Goal: Entertainment & Leisure: Consume media (video, audio)

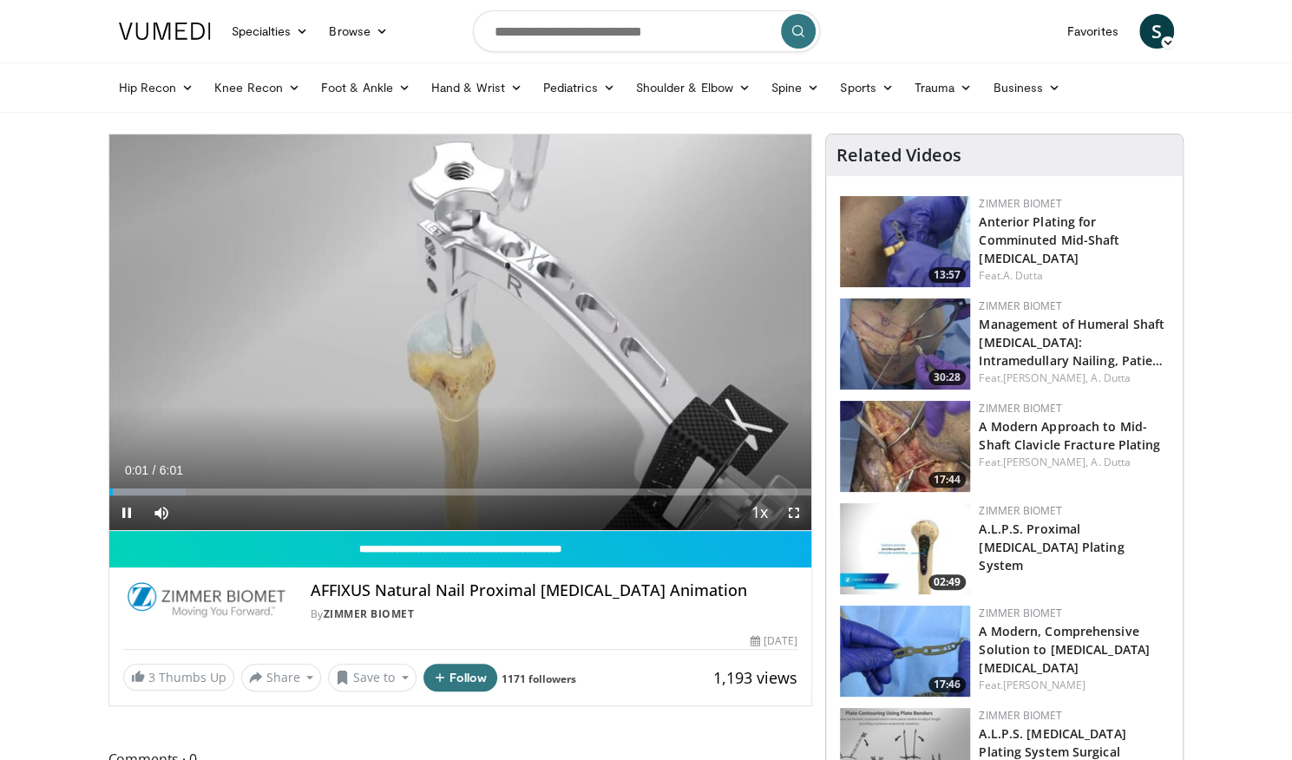
click at [800, 508] on span "Video Player" at bounding box center [794, 513] width 35 height 35
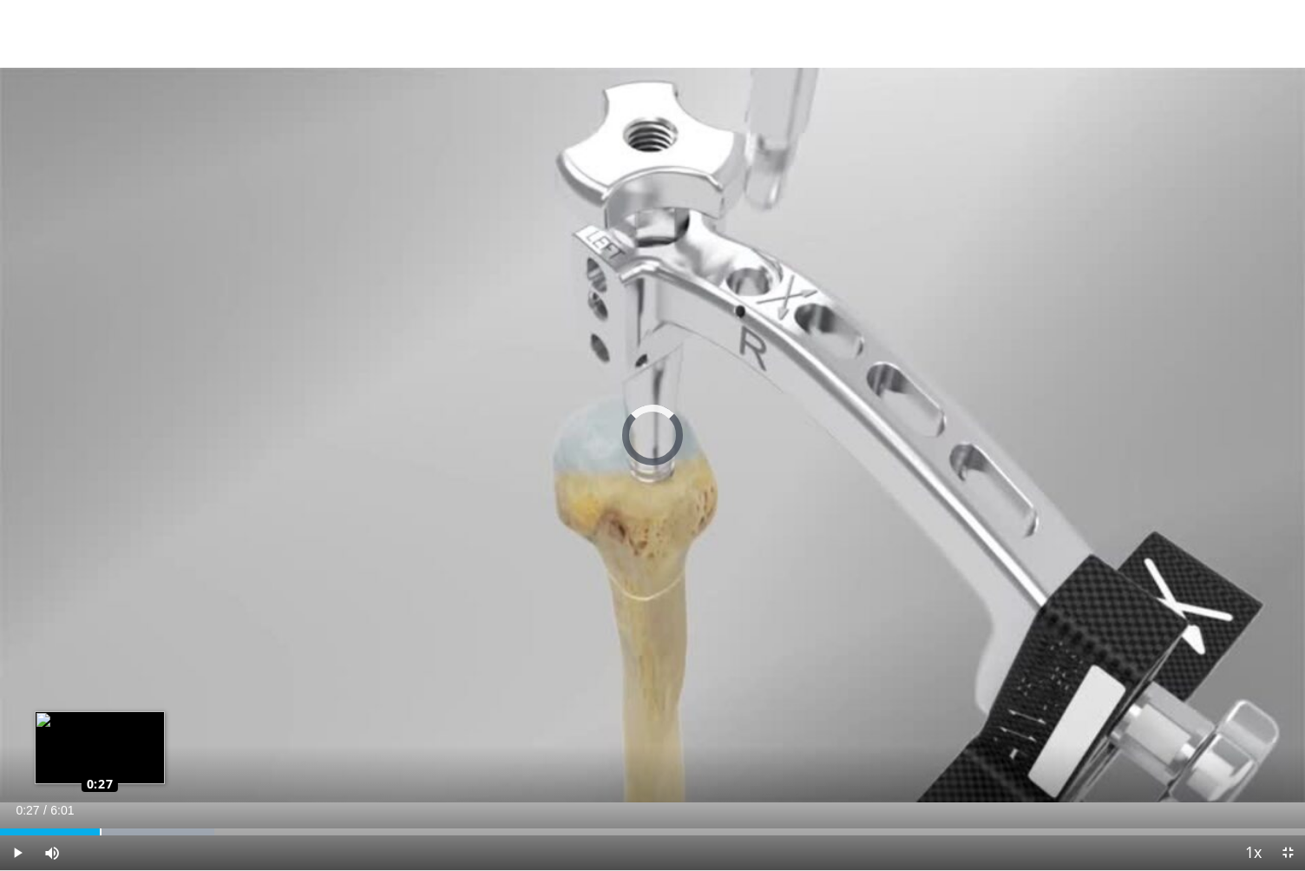
click at [100, 759] on div "Loaded : 16.43% 0:27 0:27" at bounding box center [652, 826] width 1305 height 16
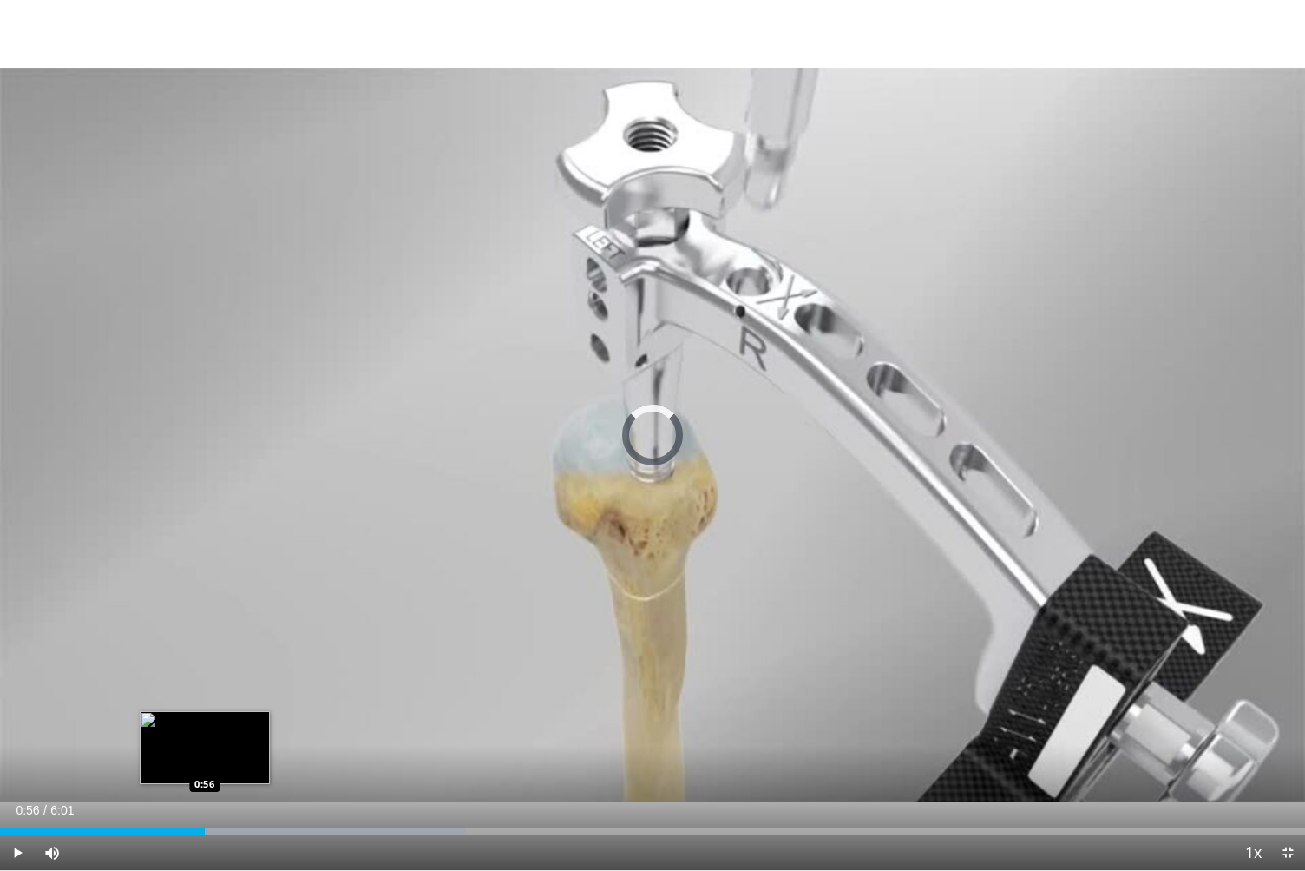
click at [205, 759] on div "Loaded : 35.62% 0:56 0:56" at bounding box center [652, 831] width 1305 height 7
click at [21, 759] on span "Video Player" at bounding box center [17, 852] width 35 height 35
click at [14, 759] on span "Video Player" at bounding box center [17, 852] width 35 height 35
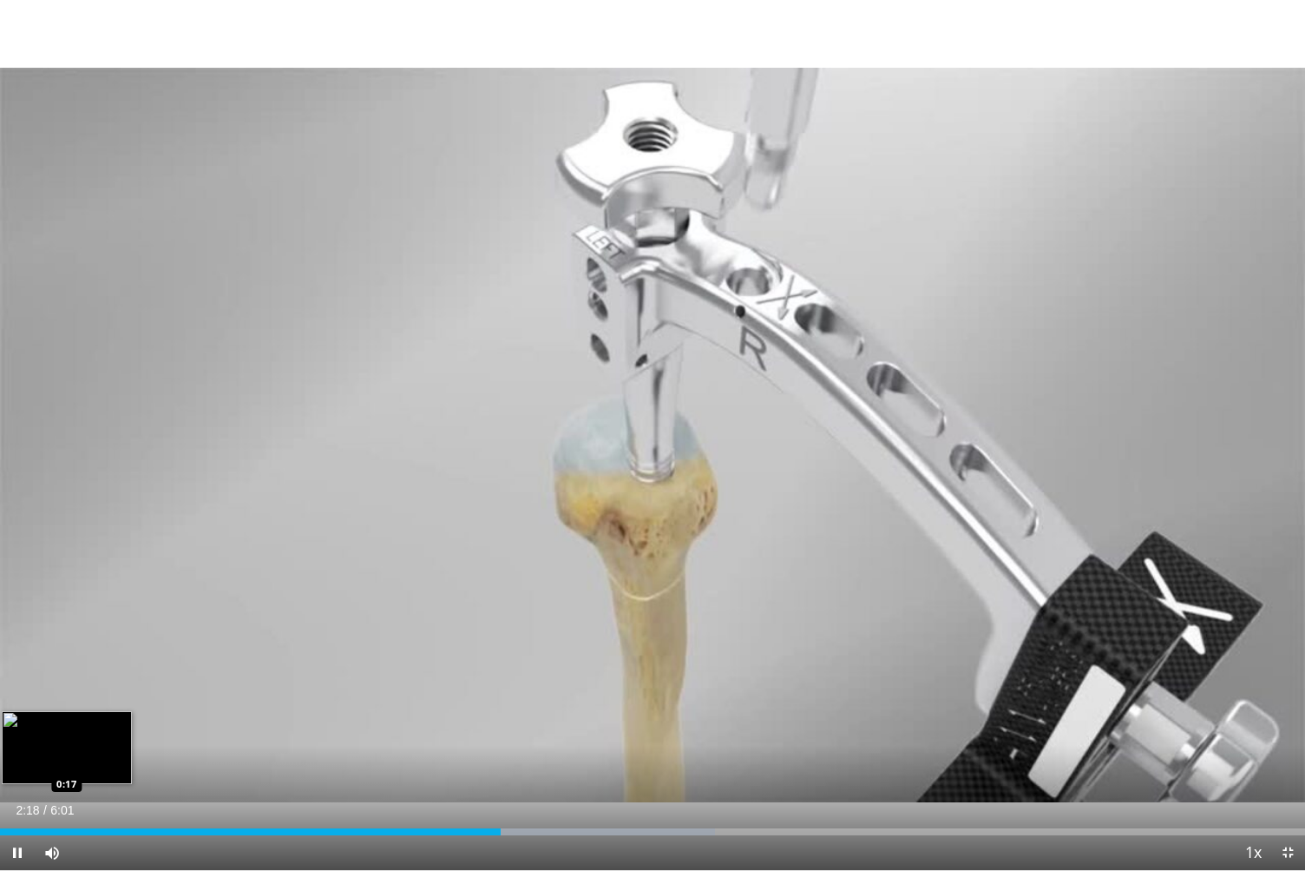
click at [62, 759] on video-js "**********" at bounding box center [652, 435] width 1305 height 871
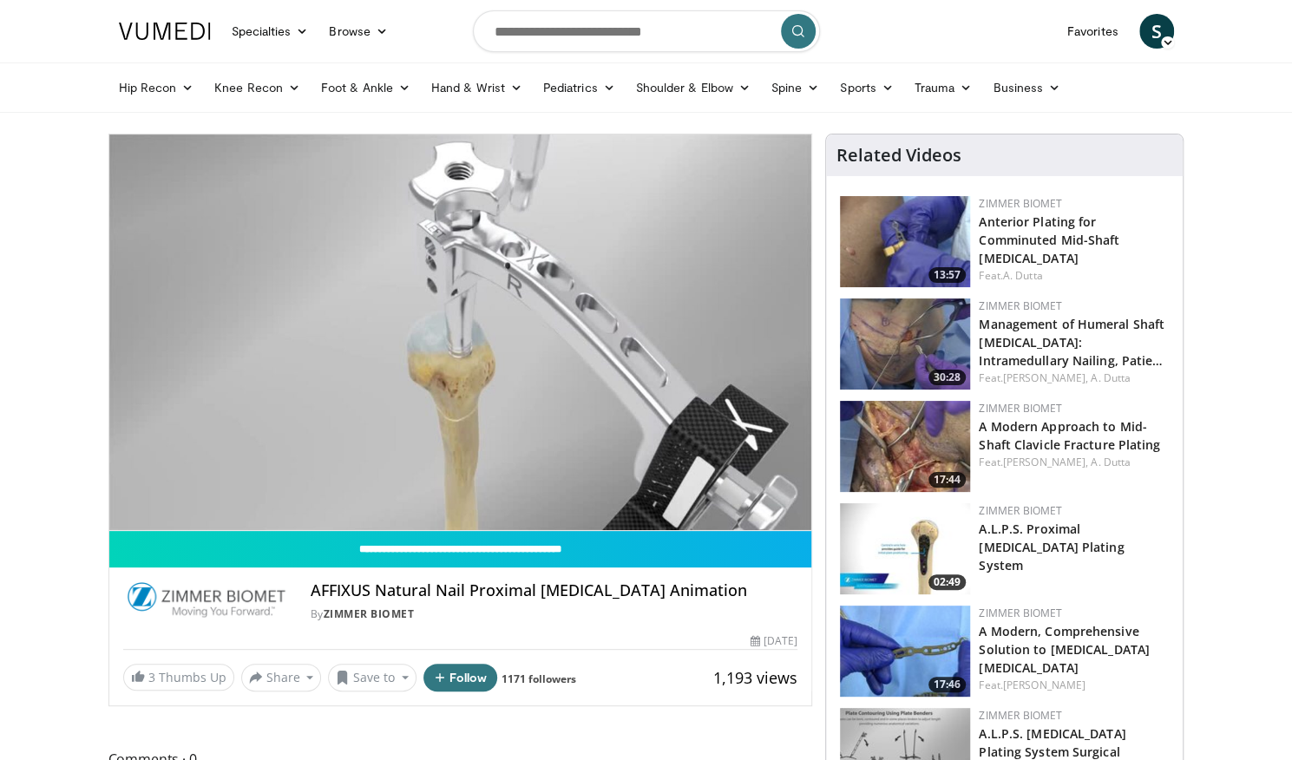
click at [899, 341] on img at bounding box center [905, 344] width 130 height 91
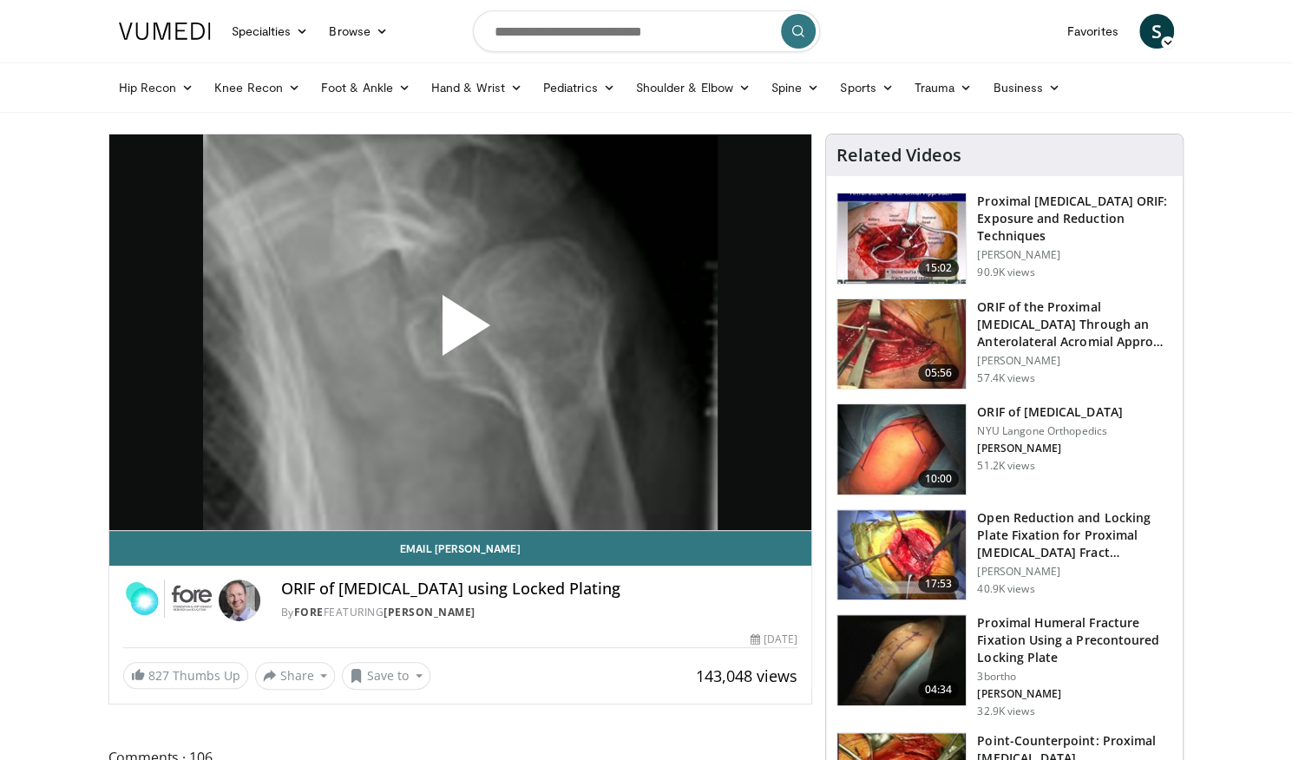
click at [460, 332] on span "Video Player" at bounding box center [460, 332] width 0 height 0
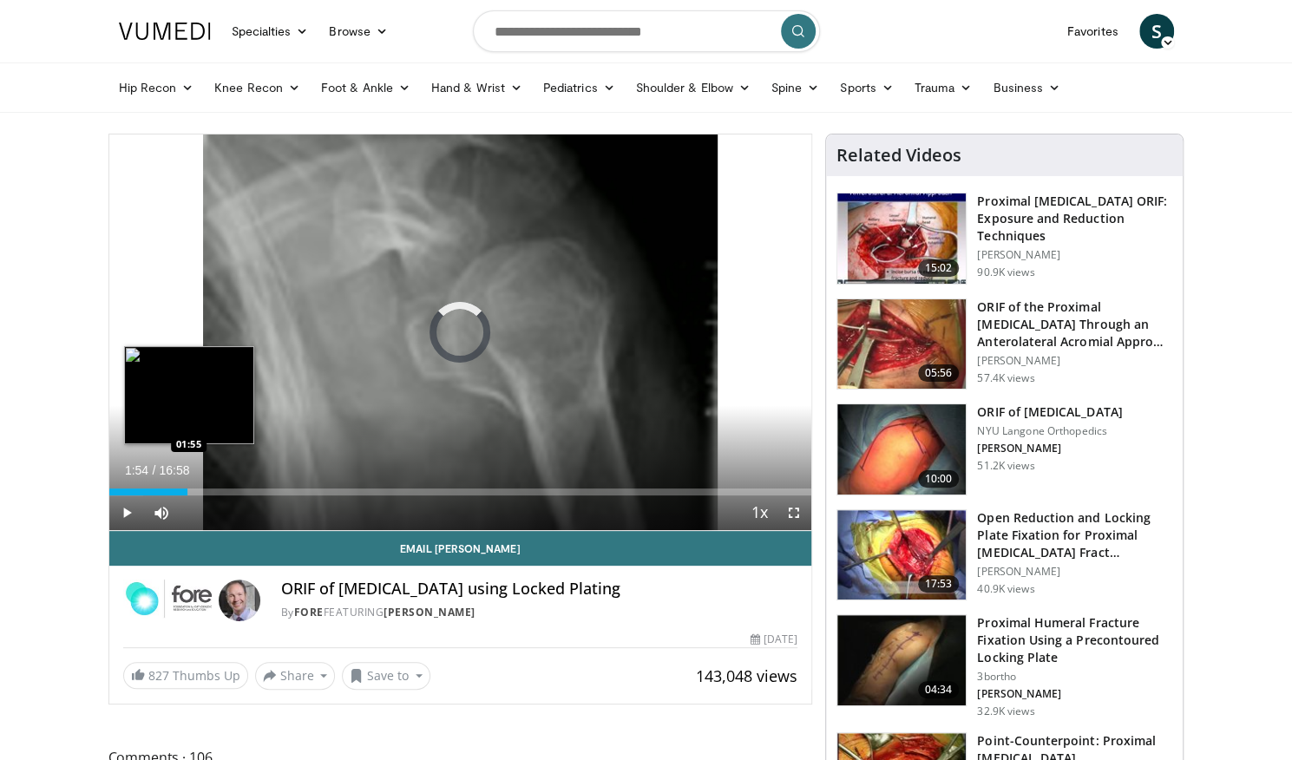
click at [187, 492] on div "Loaded : 4.86% 01:54 01:55" at bounding box center [460, 492] width 703 height 7
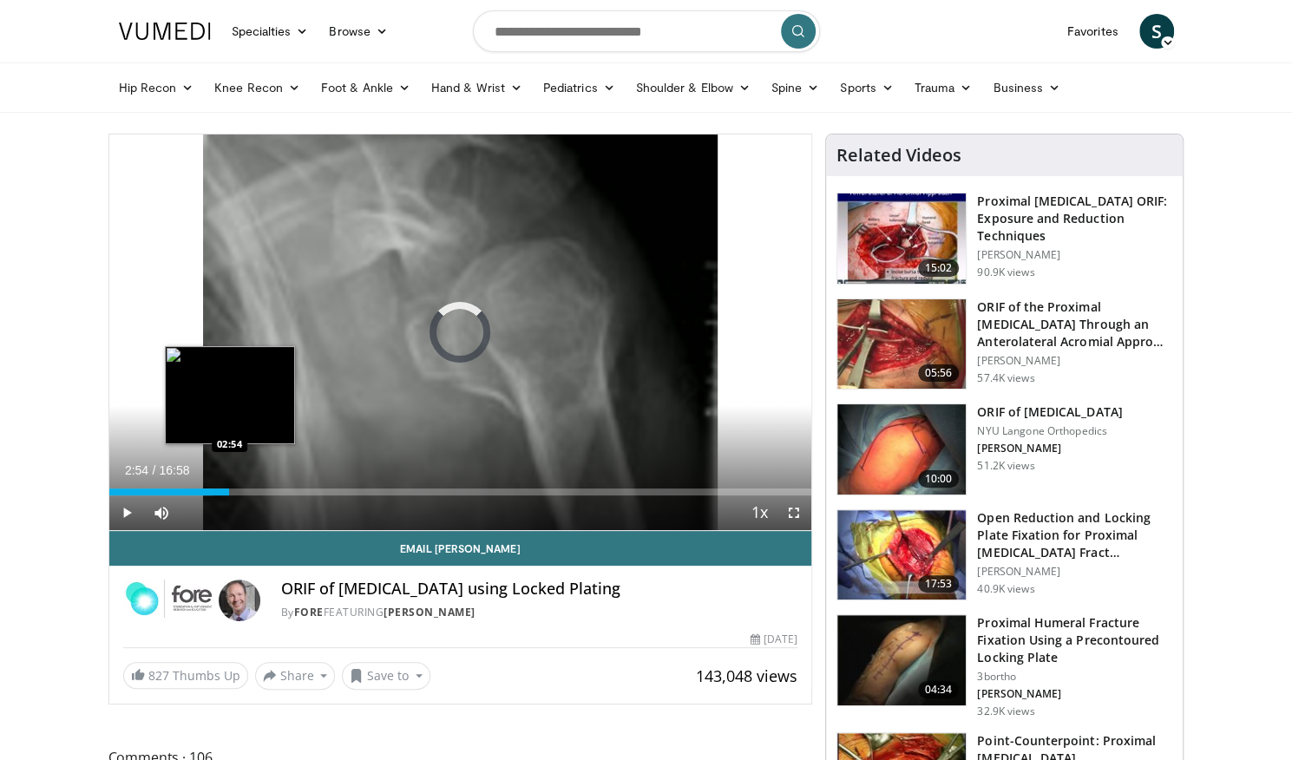
click at [229, 494] on div "Loaded : 14.74% 02:54 02:54" at bounding box center [460, 492] width 703 height 7
click at [244, 489] on div "Progress Bar" at bounding box center [244, 492] width 35 height 7
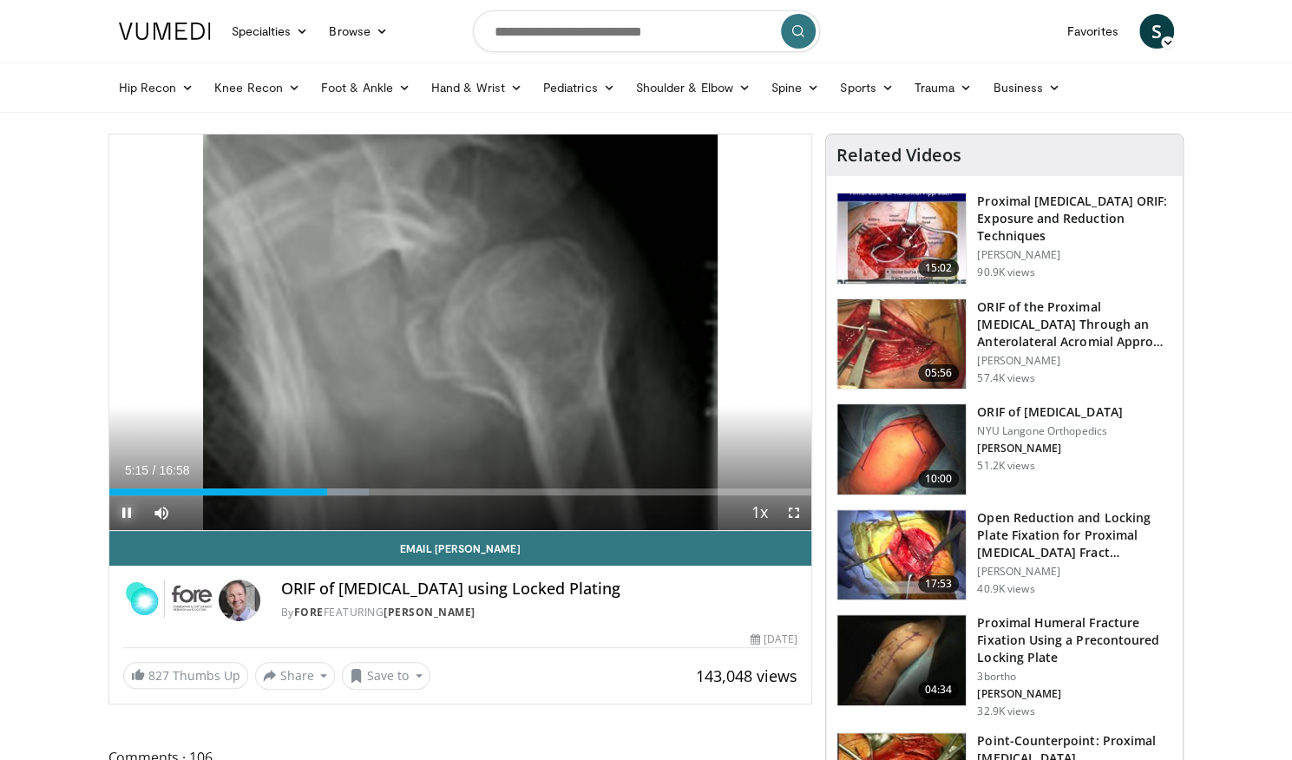
click at [127, 508] on span "Video Player" at bounding box center [126, 513] width 35 height 35
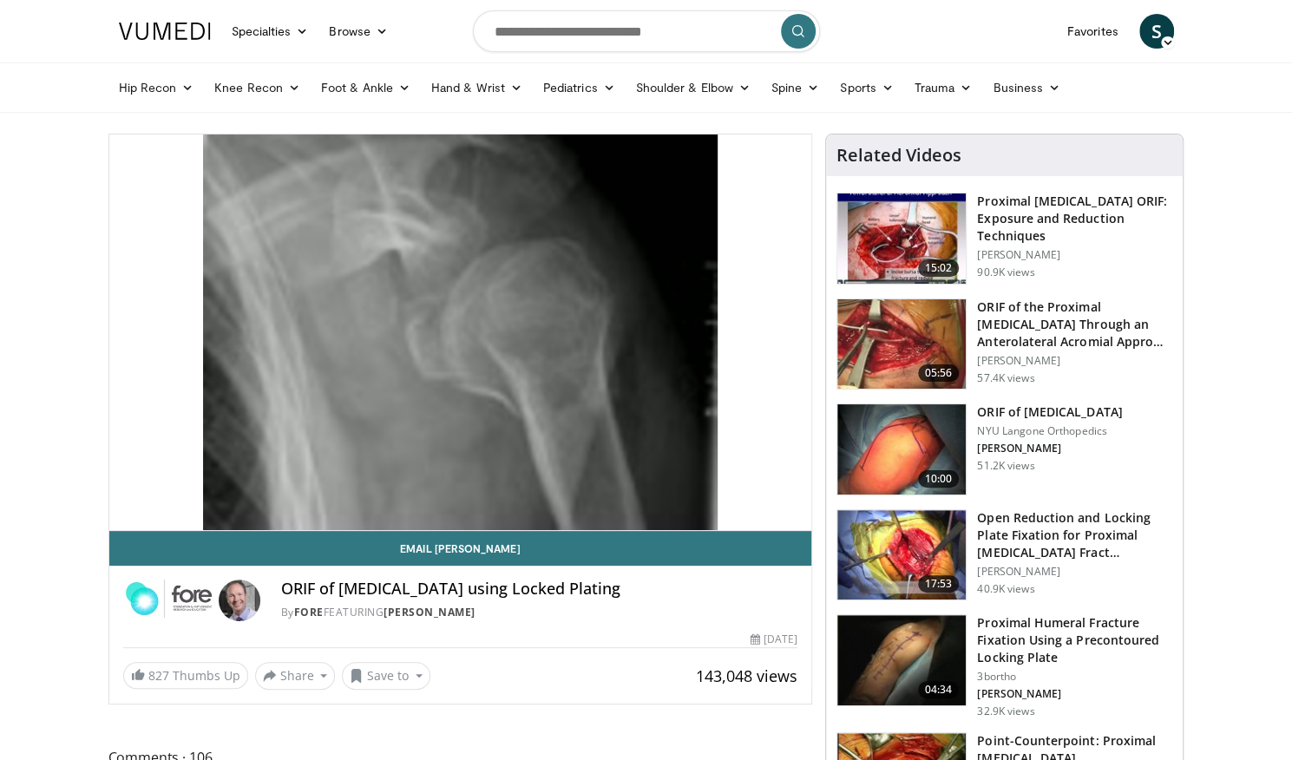
click at [127, 508] on video-js "**********" at bounding box center [460, 333] width 703 height 397
click at [127, 508] on div "10 seconds Tap to unmute" at bounding box center [460, 333] width 703 height 396
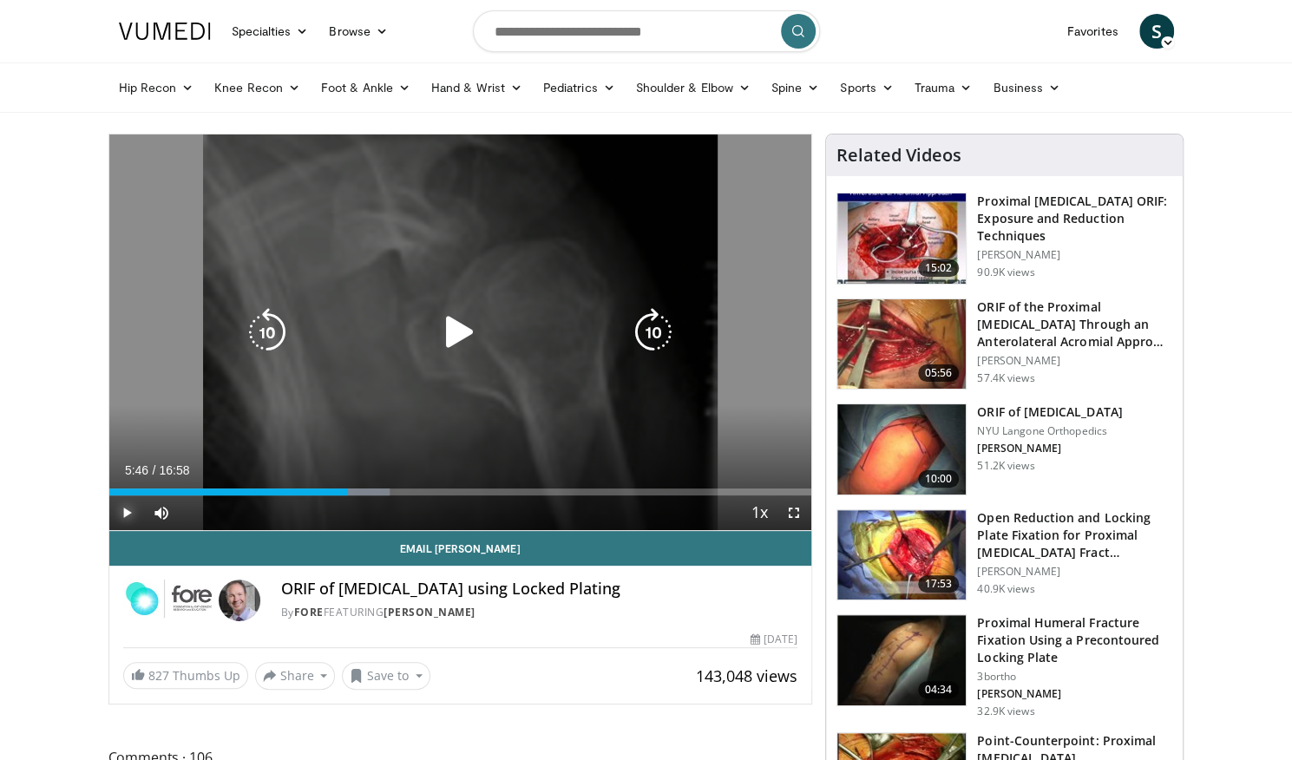
click at [127, 508] on span "Video Player" at bounding box center [126, 513] width 35 height 35
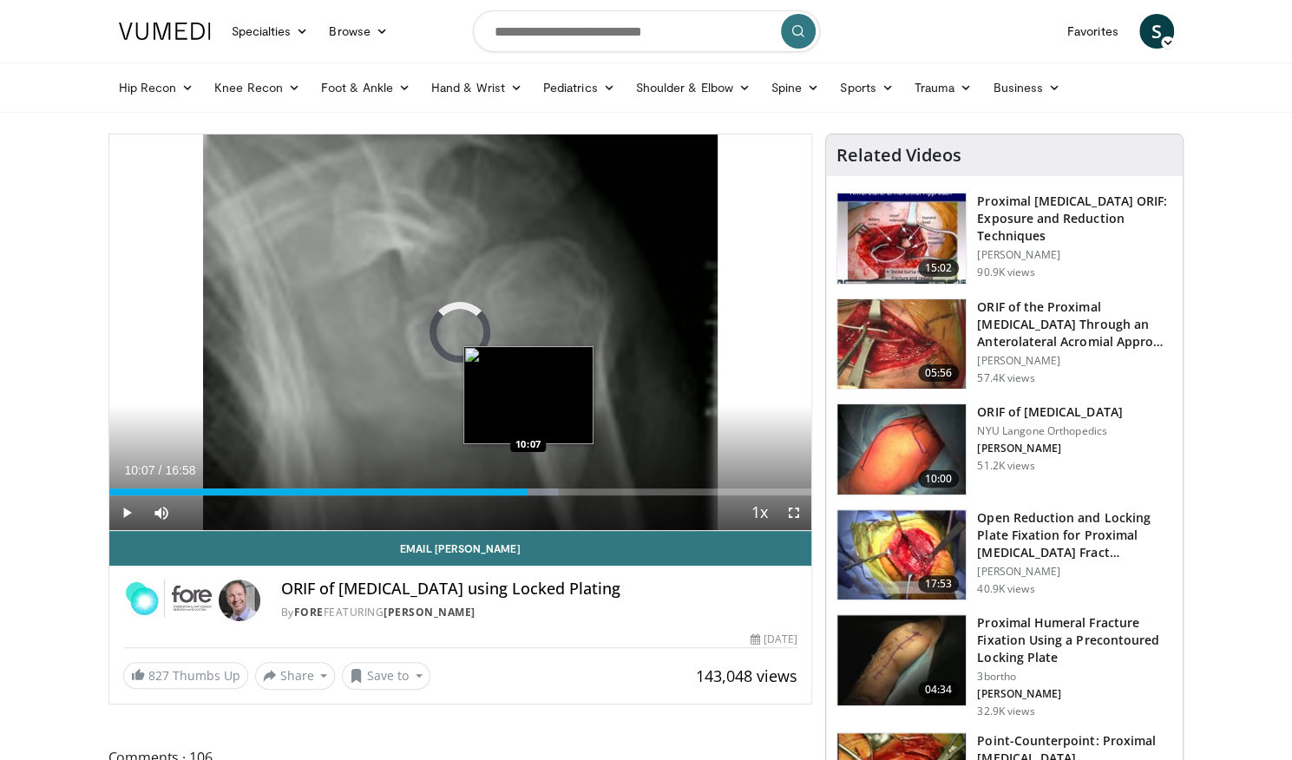
click at [528, 485] on div "Loaded : 63.87% 10:07 10:07" at bounding box center [460, 487] width 703 height 16
click at [545, 485] on div "Loaded : 64.85% 10:33 10:31" at bounding box center [460, 487] width 703 height 16
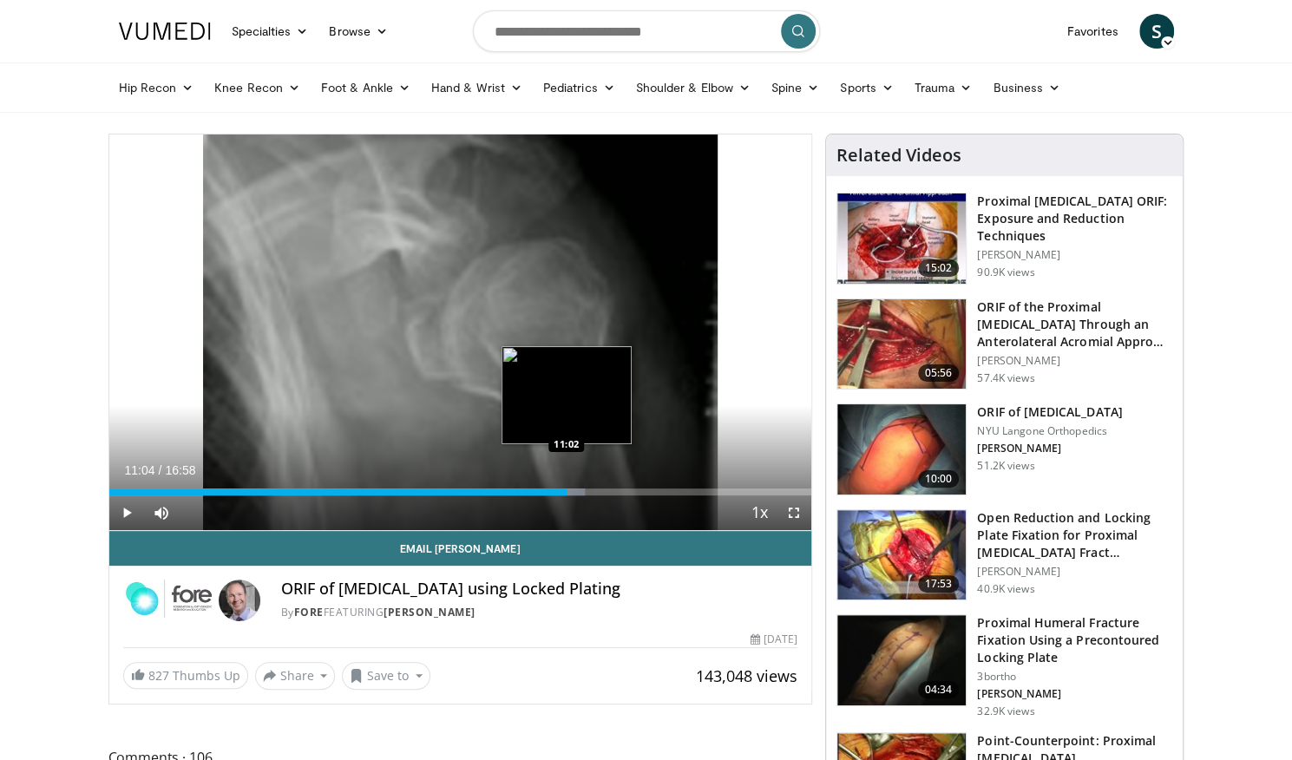
click at [566, 490] on div "Loaded : 67.80% 11:04 11:02" at bounding box center [460, 492] width 703 height 7
click at [580, 490] on div "Loaded : 68.78% 11:05 11:22" at bounding box center [460, 492] width 703 height 7
click at [599, 484] on div "Loaded : 73.69% 11:50 11:49" at bounding box center [460, 487] width 703 height 16
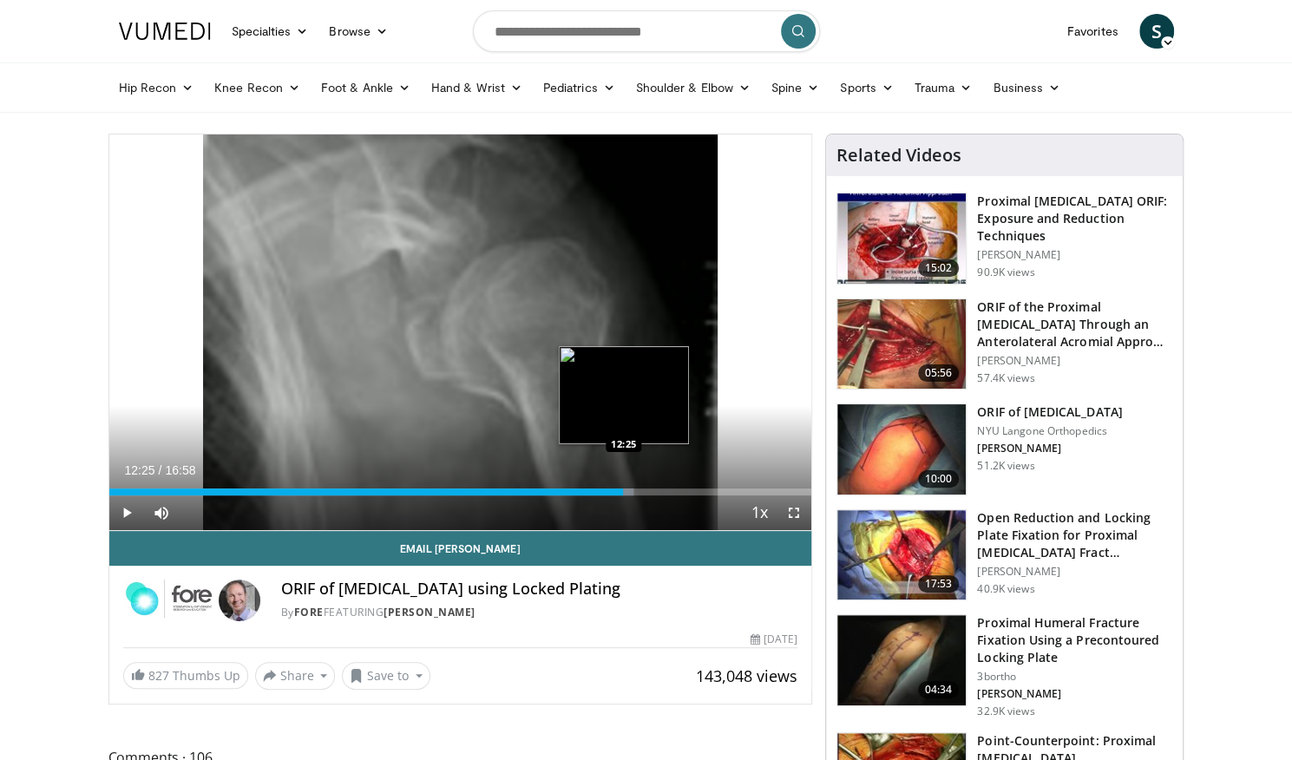
click at [623, 489] on div "Progress Bar" at bounding box center [606, 492] width 55 height 7
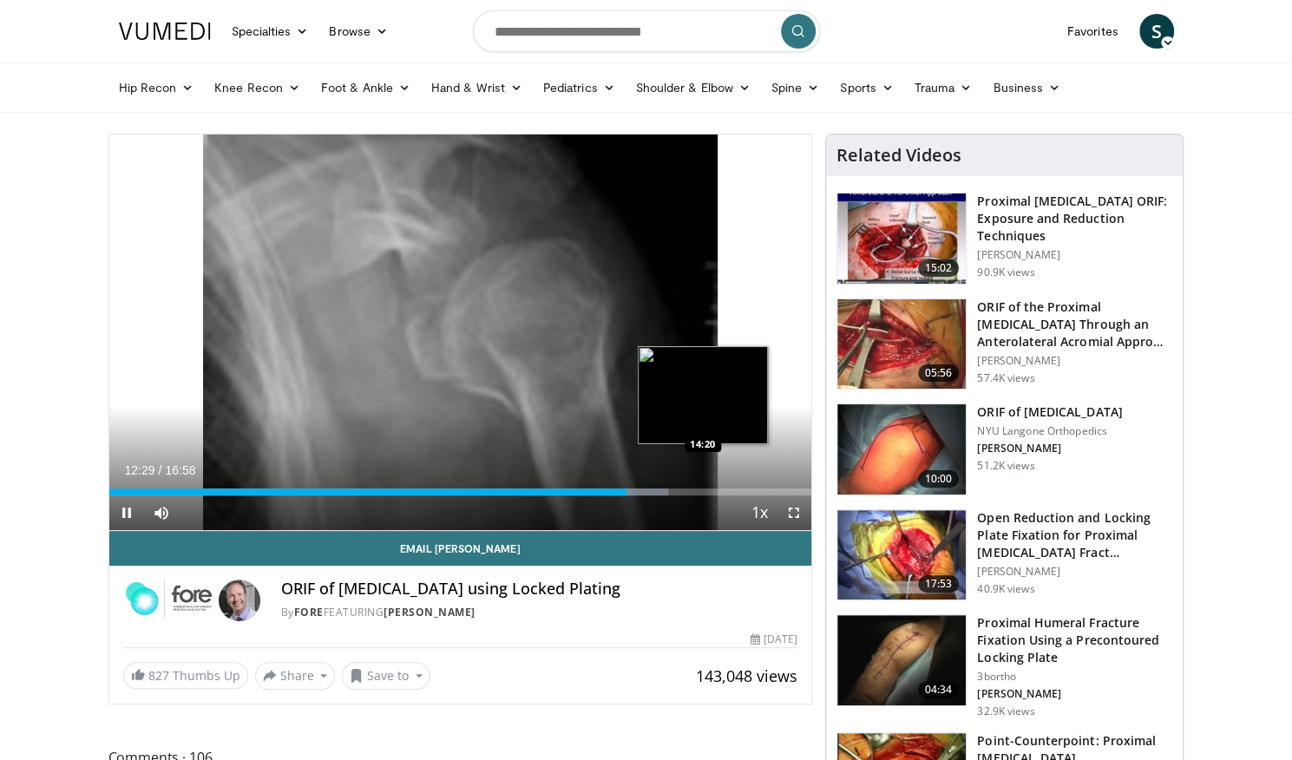
click at [702, 490] on div "Loaded : 79.59% 12:30 14:20" at bounding box center [460, 492] width 703 height 7
